Goal: Check status

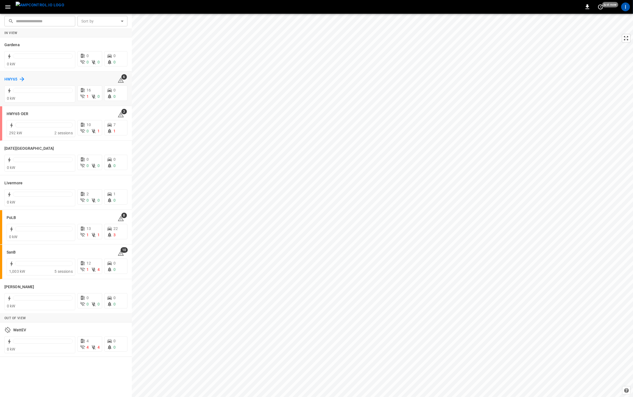
click at [14, 78] on h6 "HWY65" at bounding box center [10, 79] width 13 height 6
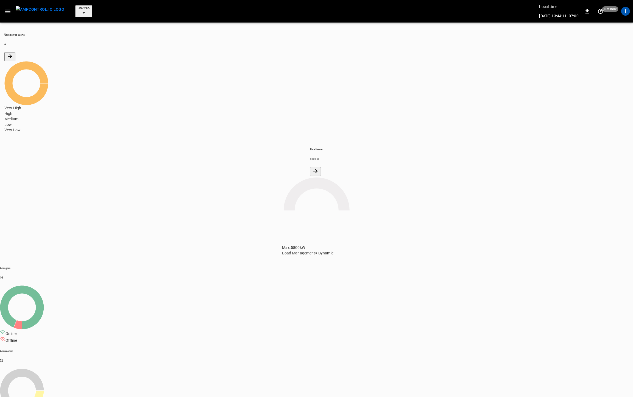
scroll to position [47, 0]
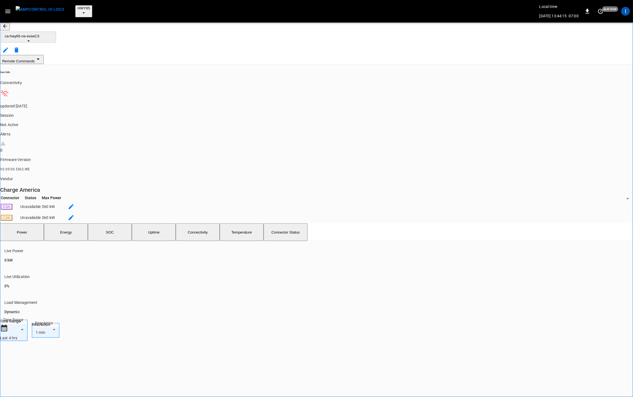
click at [8, 24] on icon "button" at bounding box center [4, 25] width 5 height 5
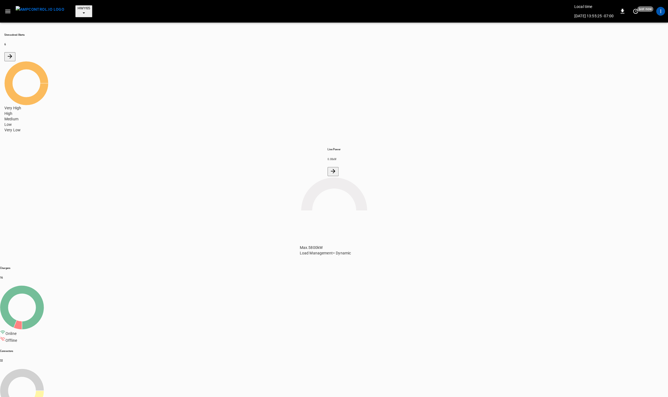
click at [79, 5] on button "HWY65" at bounding box center [83, 11] width 17 height 12
click at [89, 80] on p "HWY65-DER" at bounding box center [108, 82] width 74 height 5
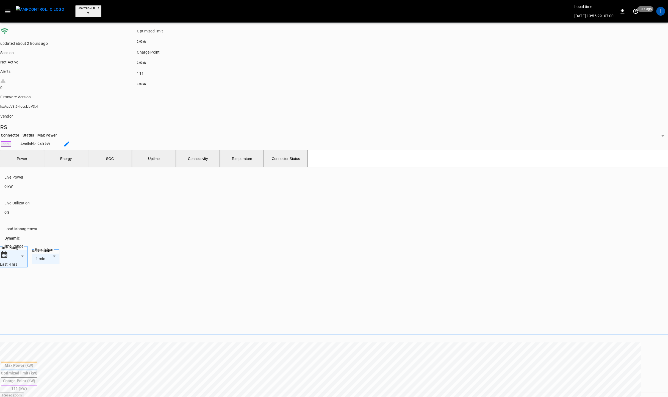
scroll to position [64, 0]
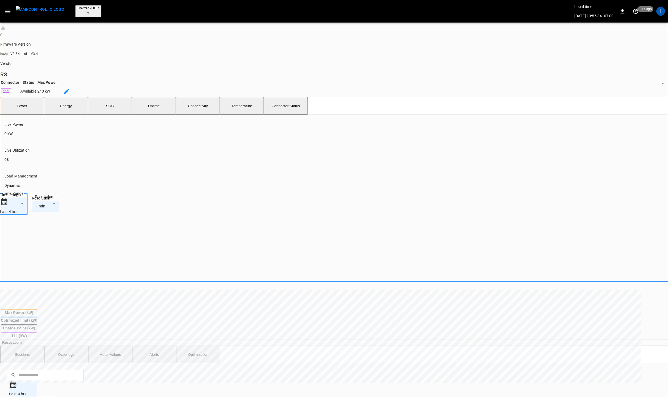
scroll to position [0, 0]
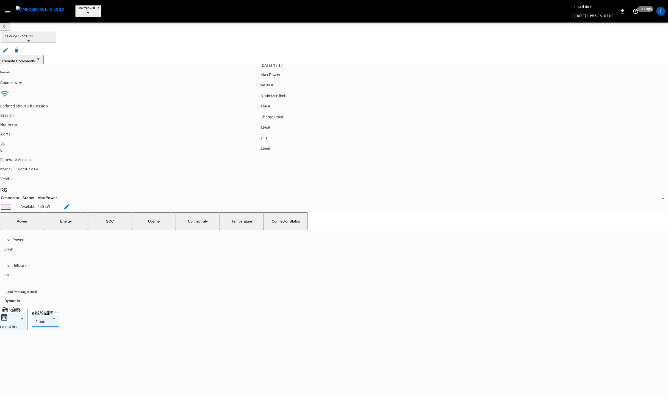
drag, startPoint x: 221, startPoint y: 208, endPoint x: 281, endPoint y: 214, distance: 59.9
drag, startPoint x: 30, startPoint y: 283, endPoint x: 62, endPoint y: 285, distance: 32.0
